Goal: Register for event/course

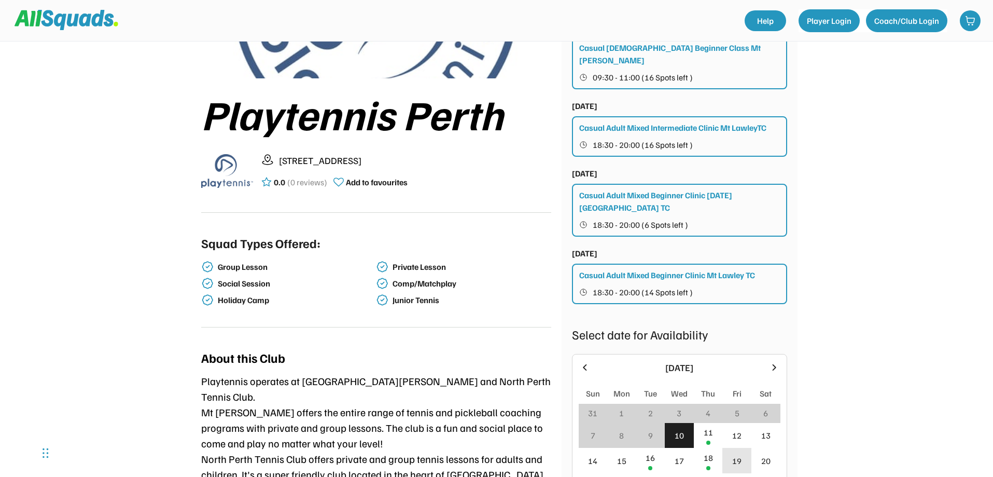
scroll to position [311, 0]
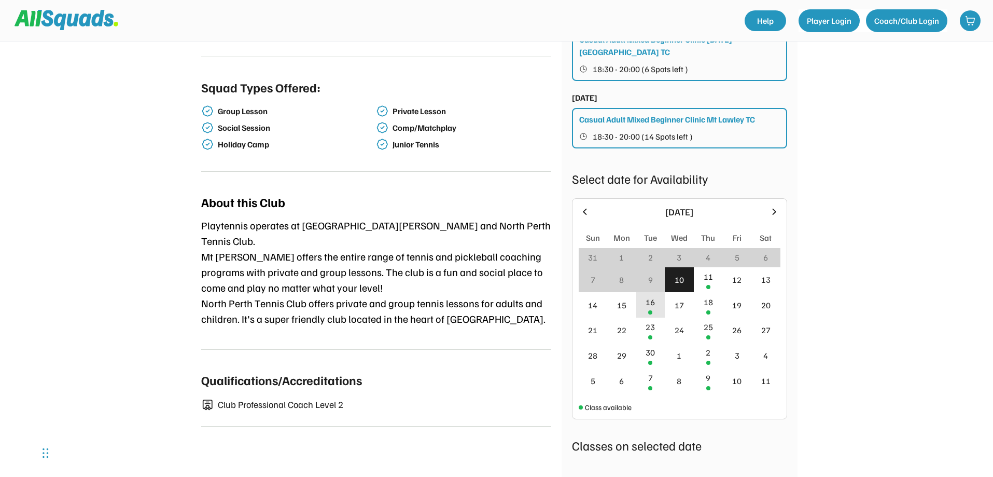
click at [652, 310] on div at bounding box center [650, 312] width 4 height 4
click at [657, 322] on div "23" at bounding box center [650, 329] width 29 height 25
click at [704, 321] on div "25" at bounding box center [708, 327] width 9 height 12
click at [648, 321] on div "23" at bounding box center [650, 327] width 9 height 12
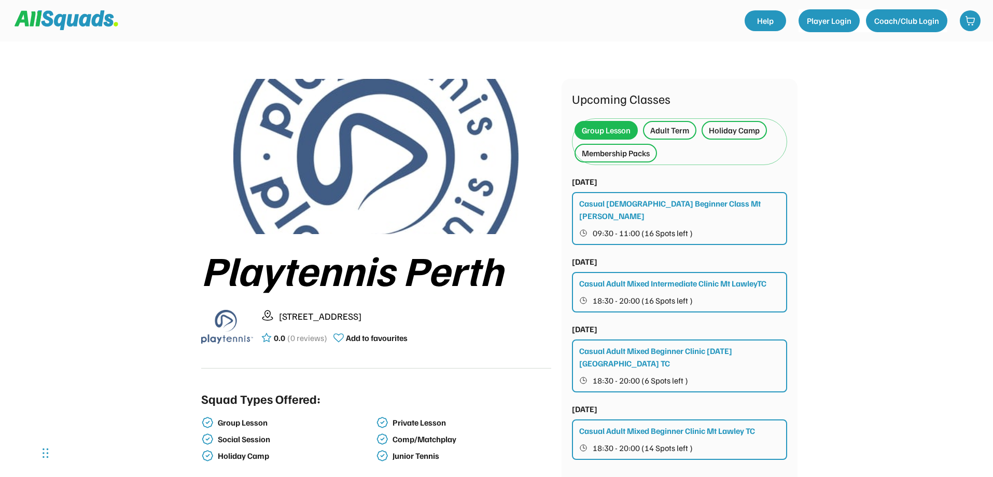
scroll to position [259, 0]
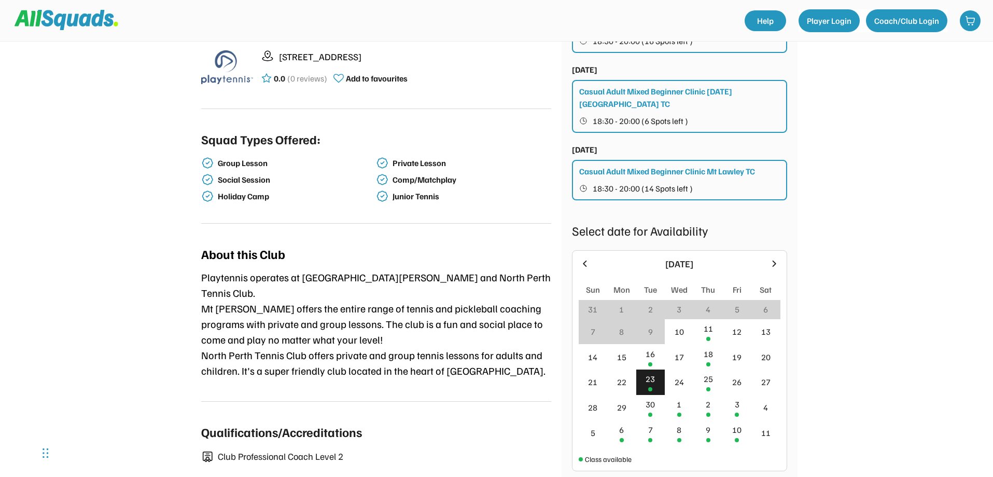
click at [650, 372] on div "23" at bounding box center [650, 378] width 9 height 12
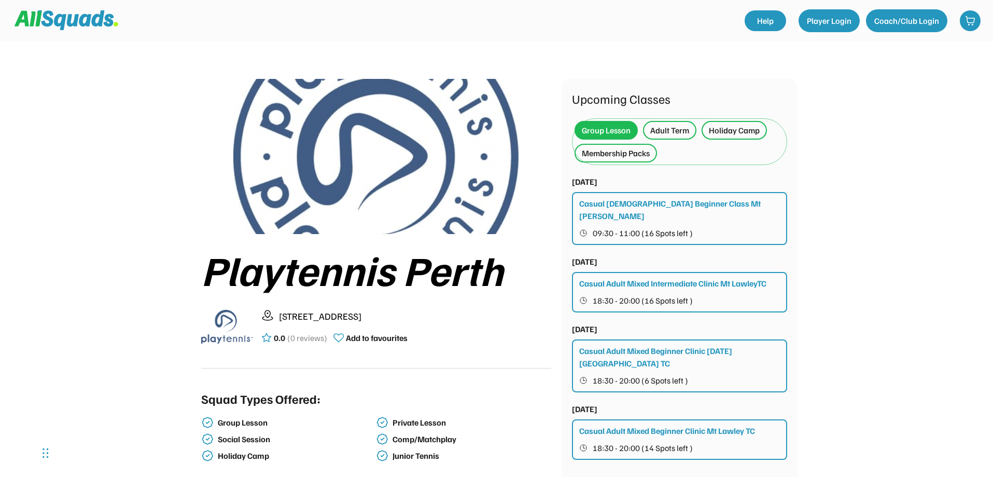
click at [671, 126] on div "Adult Term" at bounding box center [669, 130] width 39 height 12
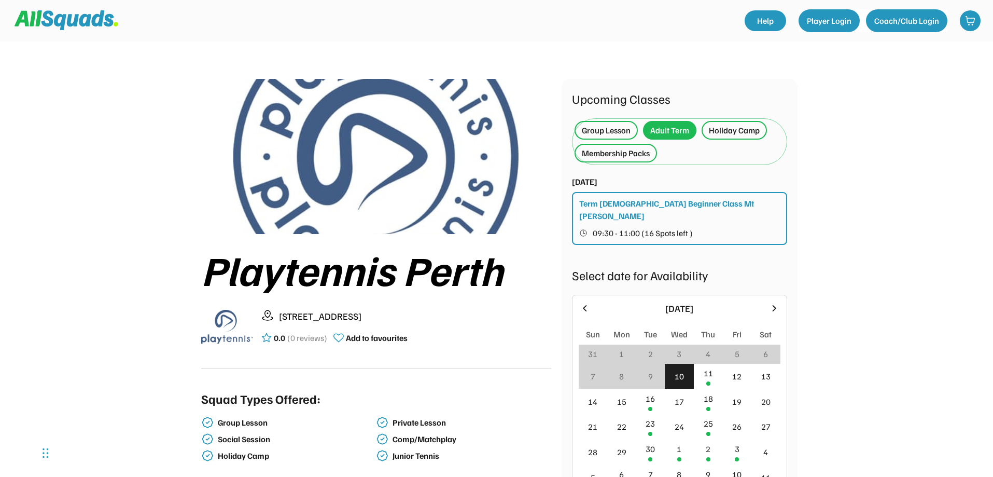
click at [608, 129] on div "Group Lesson" at bounding box center [606, 130] width 49 height 12
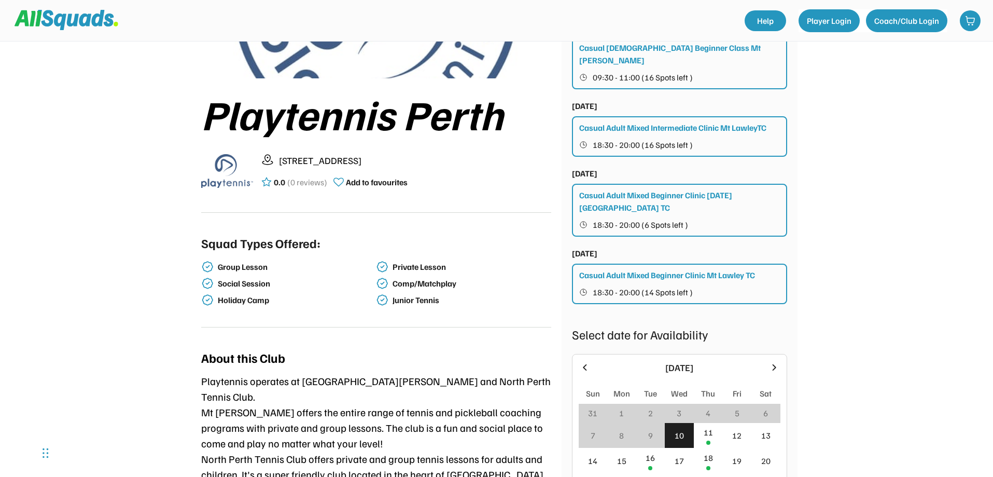
scroll to position [311, 0]
